Goal: Task Accomplishment & Management: Complete application form

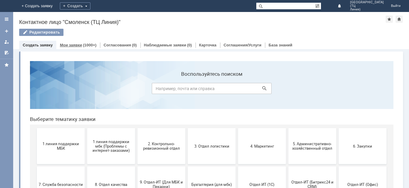
click at [81, 45] on div "Мои заявки (1000+)" at bounding box center [78, 45] width 37 height 4
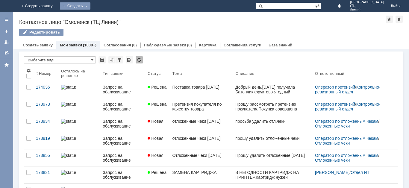
click at [90, 8] on div "Создать" at bounding box center [75, 5] width 31 height 7
click at [107, 18] on link "Заявка" at bounding box center [84, 17] width 46 height 7
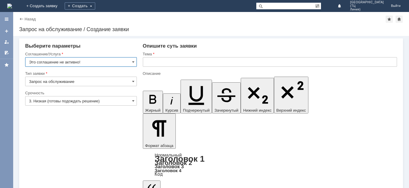
click at [131, 62] on input "Это соглашение не активно!" at bounding box center [81, 62] width 112 height 10
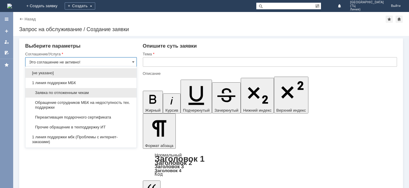
click at [90, 90] on span "Заявка по отложенным чекам" at bounding box center [81, 92] width 104 height 5
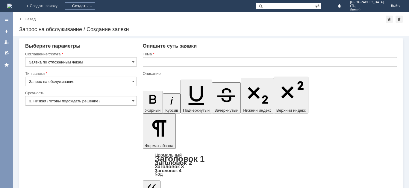
type input "Заявка по отложенным чекам"
click at [134, 101] on span at bounding box center [133, 101] width 2 height 5
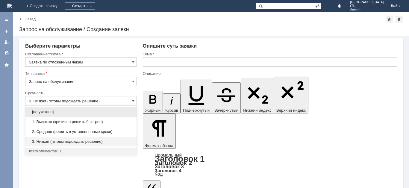
click at [91, 134] on div "2. Средняя (решить в установленные сроки)" at bounding box center [80, 132] width 111 height 10
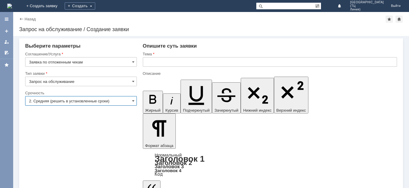
type input "2. Средняя (решить в установленные сроки)"
click at [153, 66] on input "text" at bounding box center [270, 62] width 254 height 10
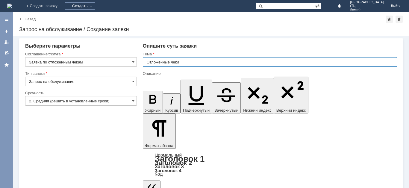
type input "Отложенные чеки"
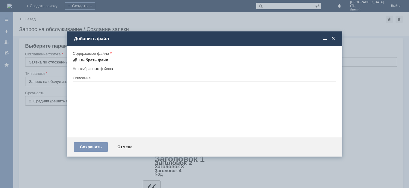
click at [96, 58] on div "Выбрать файл" at bounding box center [93, 60] width 29 height 5
click at [103, 63] on div "Выбрать файл" at bounding box center [91, 60] width 36 height 7
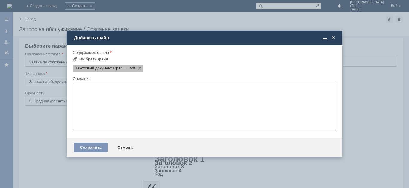
click at [114, 68] on span "Текстовый документ OpenDocument" at bounding box center [101, 68] width 53 height 5
click at [167, 70] on div "Текстовый документ OpenDocument .odt" at bounding box center [204, 67] width 265 height 8
click at [333, 37] on span at bounding box center [333, 37] width 6 height 5
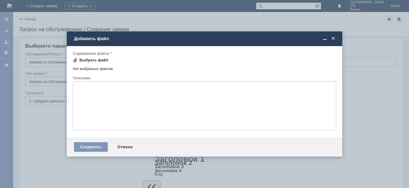
click at [93, 60] on div "Выбрать файл" at bounding box center [93, 60] width 29 height 5
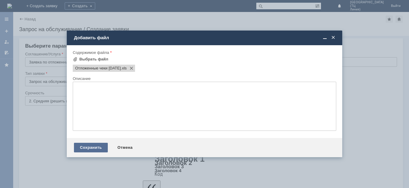
click at [85, 148] on div "Сохранить" at bounding box center [91, 148] width 34 height 10
